Goal: Check status: Check status

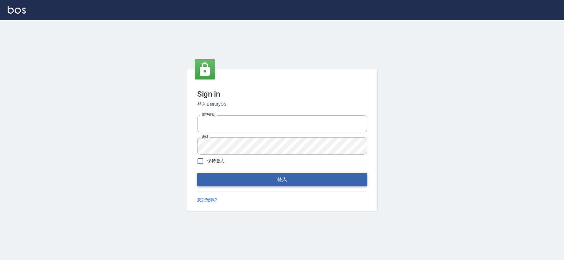
type input "0426653545"
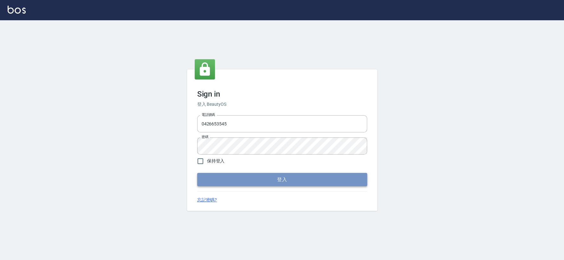
click at [244, 179] on button "登入" at bounding box center [282, 179] width 170 height 13
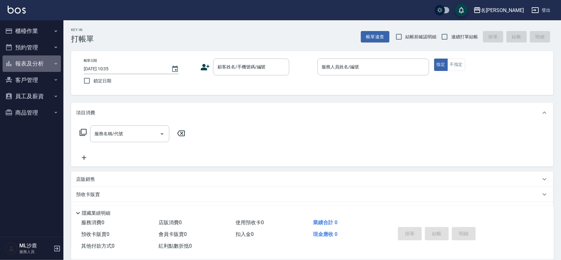
click at [53, 66] on button "報表及分析" at bounding box center [32, 63] width 58 height 16
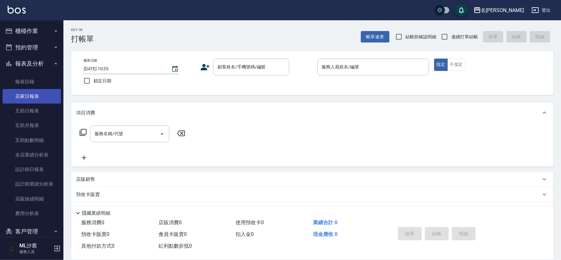
click at [31, 92] on link "店家日報表" at bounding box center [32, 96] width 58 height 15
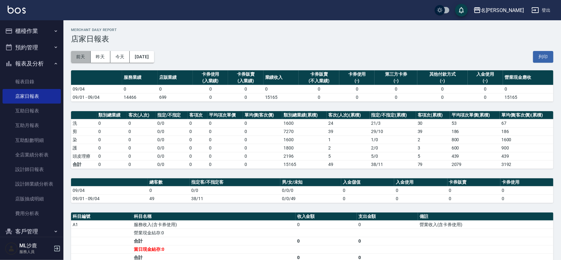
click at [81, 60] on button "前天" at bounding box center [81, 57] width 20 height 12
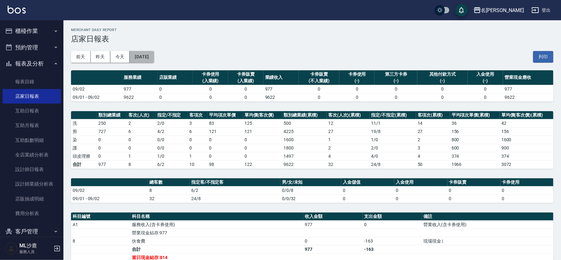
click at [143, 59] on button "[DATE]" at bounding box center [142, 57] width 24 height 12
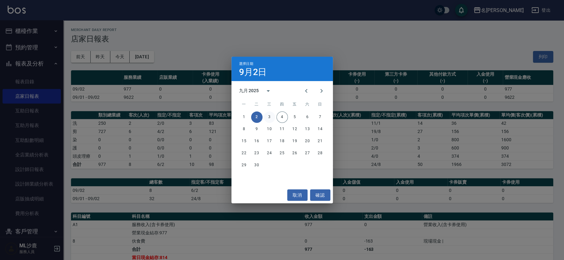
click at [267, 115] on button "3" at bounding box center [269, 117] width 11 height 11
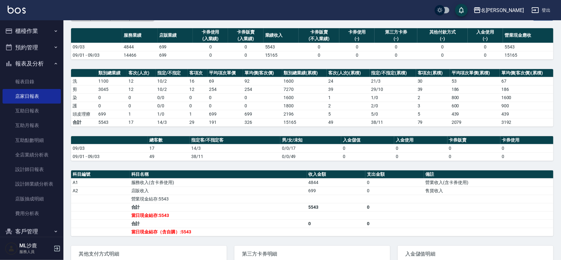
scroll to position [92, 0]
